Goal: Transaction & Acquisition: Download file/media

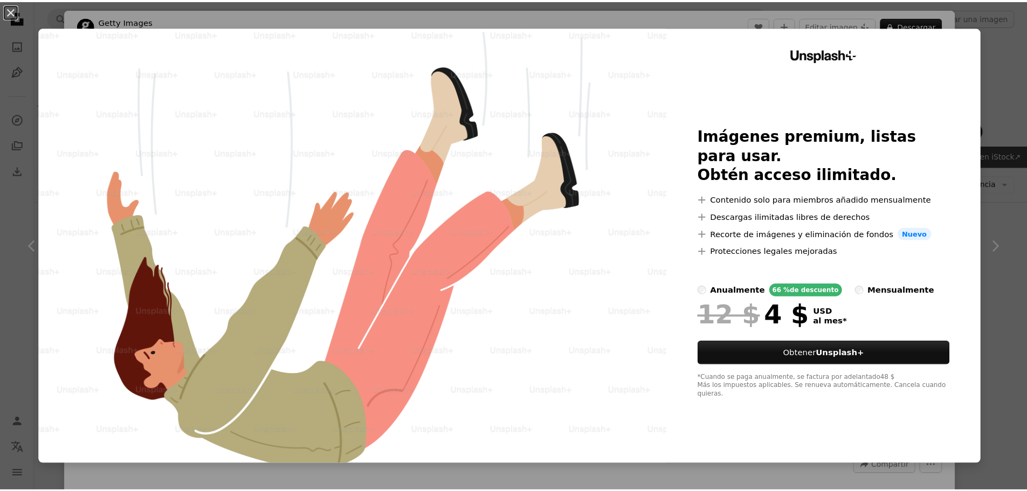
scroll to position [3264, 0]
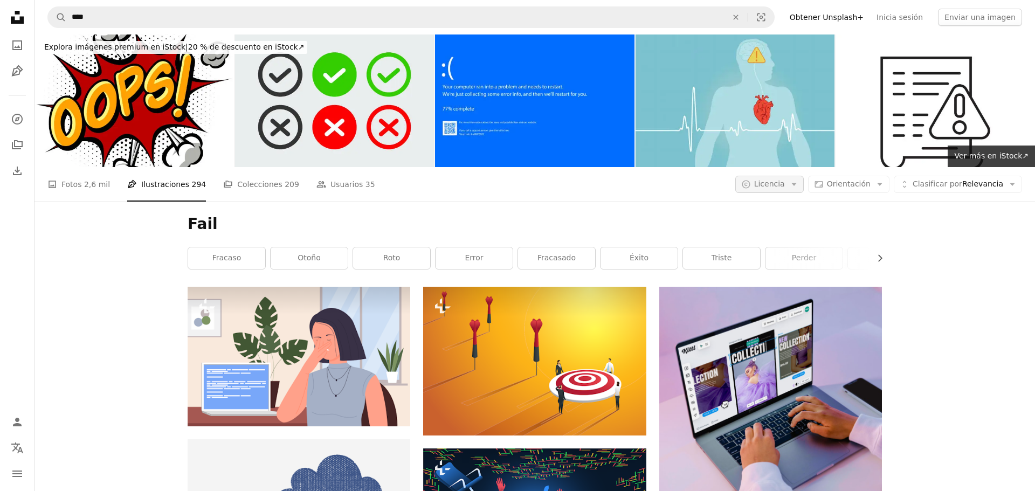
click at [783, 176] on button "A copyright icon © Licencia Arrow down" at bounding box center [769, 184] width 68 height 17
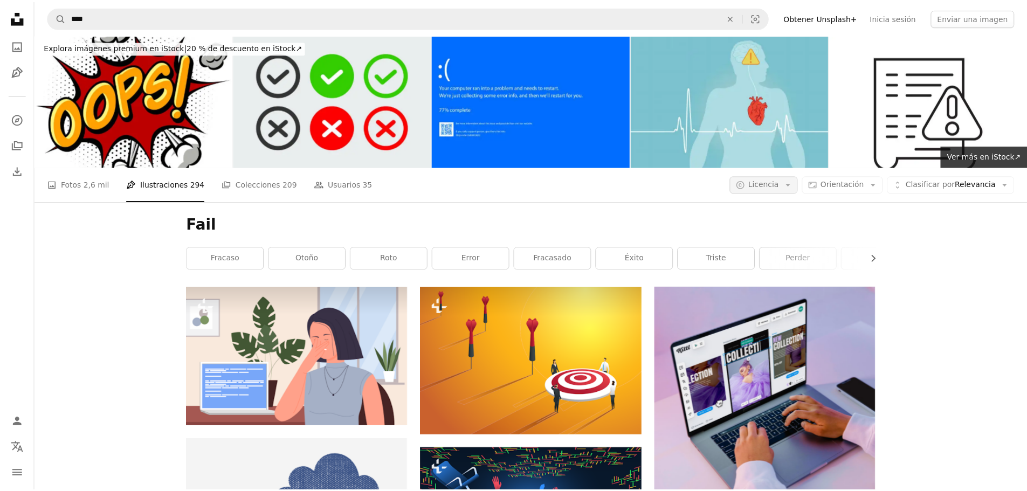
scroll to position [3264, 0]
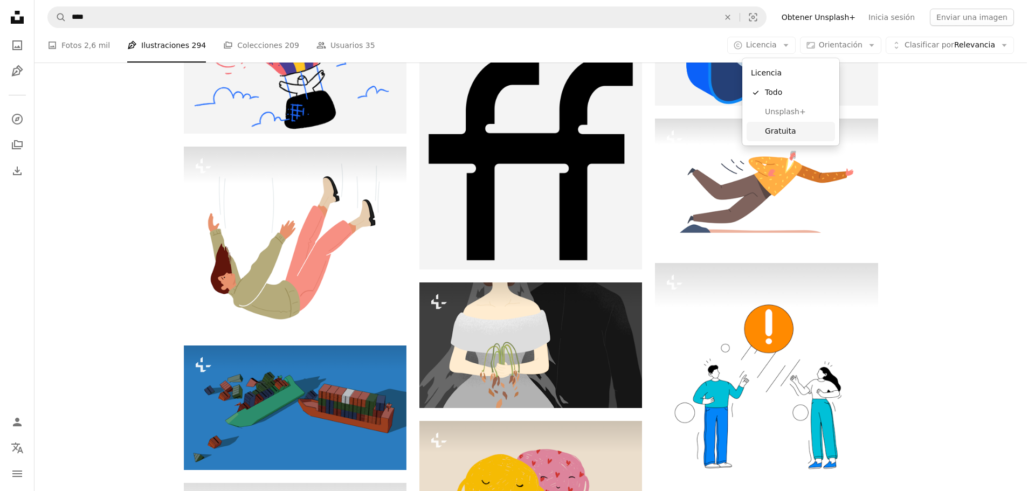
click at [778, 130] on span "Gratuita" at bounding box center [798, 131] width 66 height 11
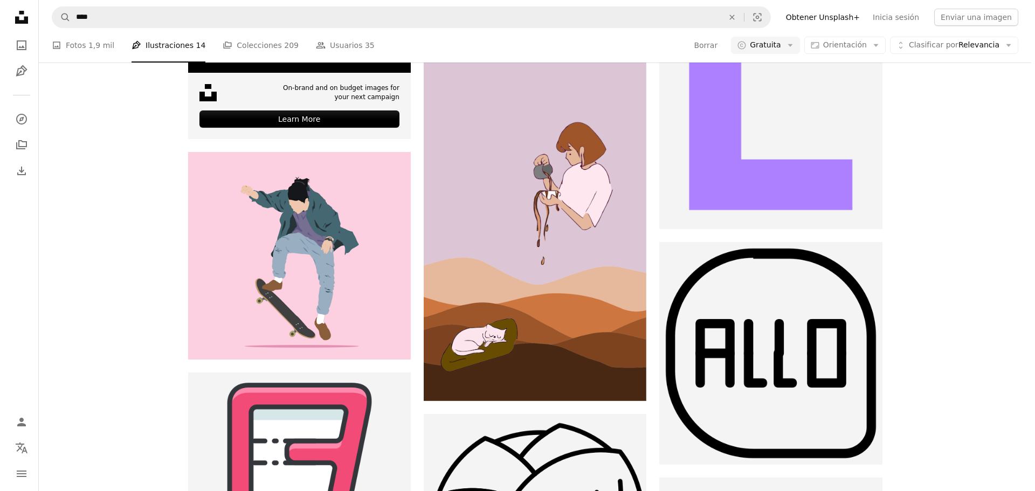
scroll to position [9270, 0]
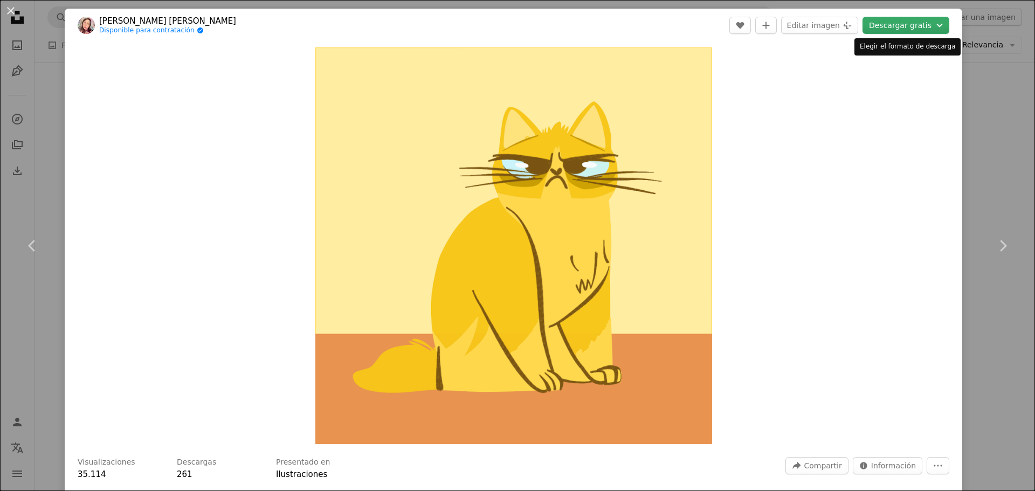
click at [893, 27] on button "Descargar gratis Chevron down" at bounding box center [905, 25] width 87 height 17
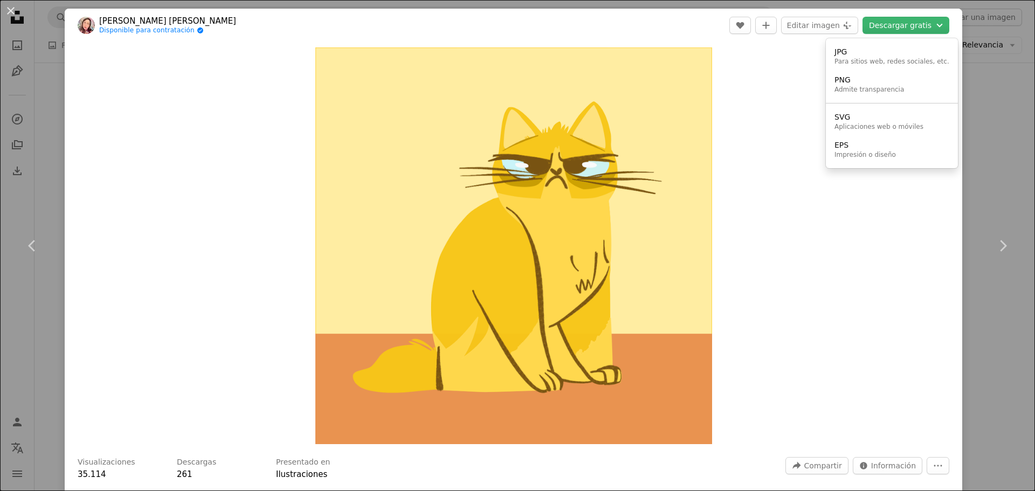
click at [822, 461] on dialog "An X shape Chevron left Chevron right [PERSON_NAME] [PERSON_NAME] Disponible pa…" at bounding box center [517, 245] width 1035 height 491
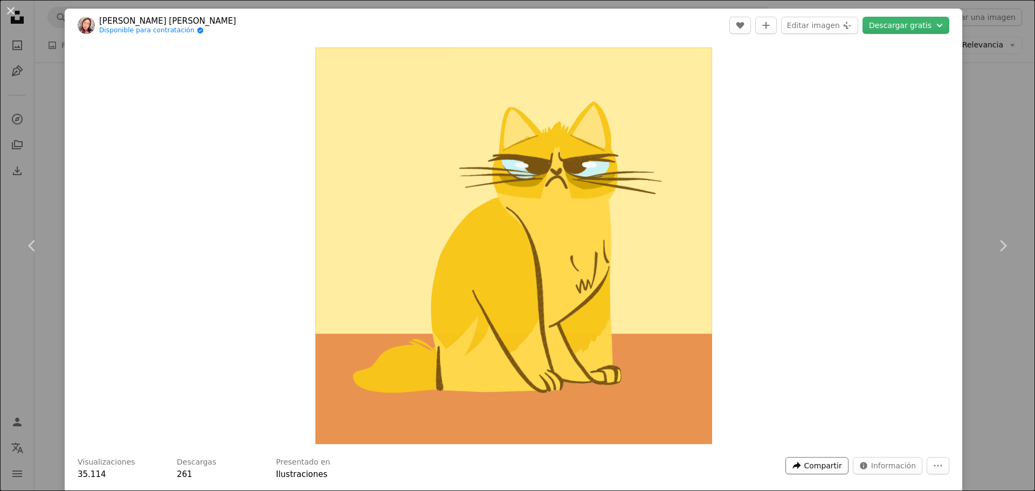
click at [815, 465] on span "Compartir" at bounding box center [823, 466] width 38 height 16
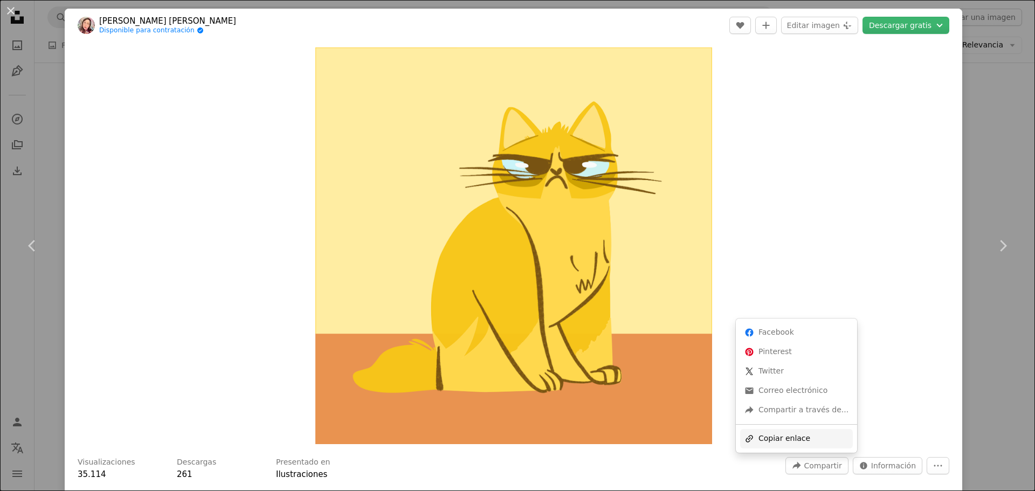
click at [786, 441] on div "A URL sharing icon (chains) Copiar enlace" at bounding box center [796, 438] width 113 height 19
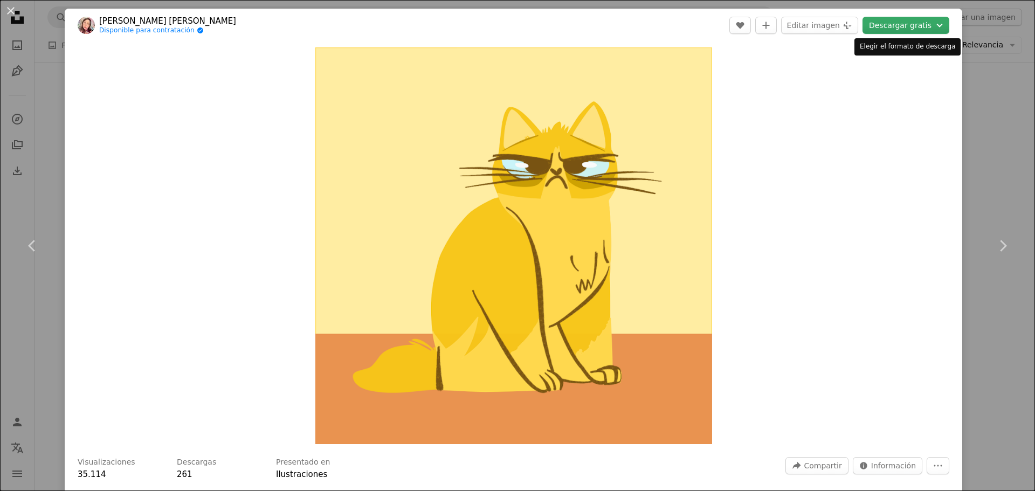
click at [905, 24] on button "Descargar gratis Chevron down" at bounding box center [905, 25] width 87 height 17
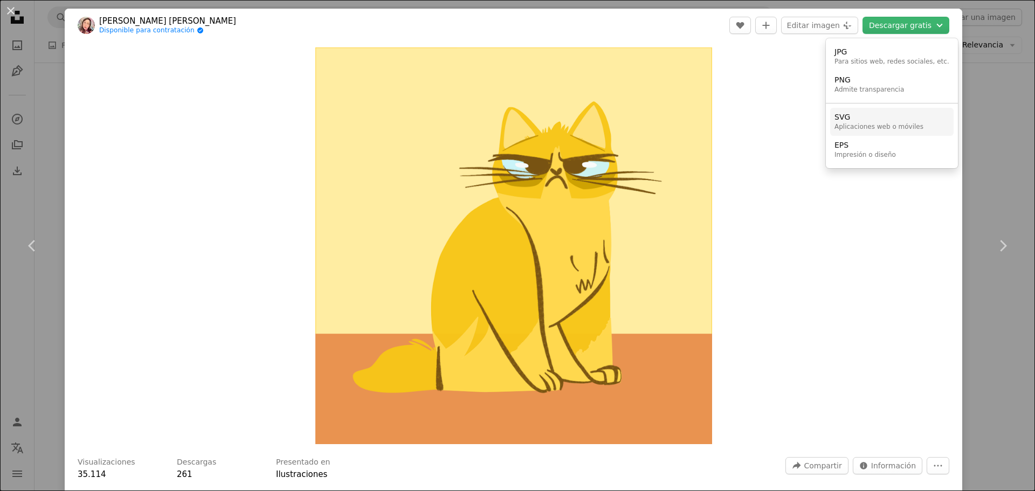
click at [850, 127] on div "Aplicaciones web o móviles" at bounding box center [878, 127] width 89 height 9
